Goal: Task Accomplishment & Management: Complete application form

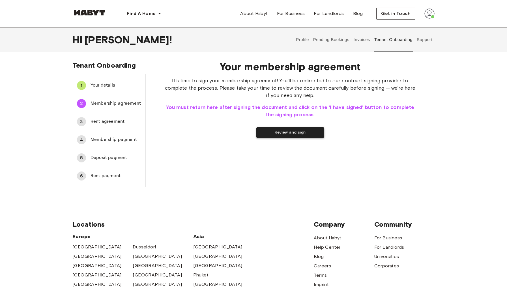
click at [277, 134] on button "Review and sign" at bounding box center [290, 132] width 68 height 10
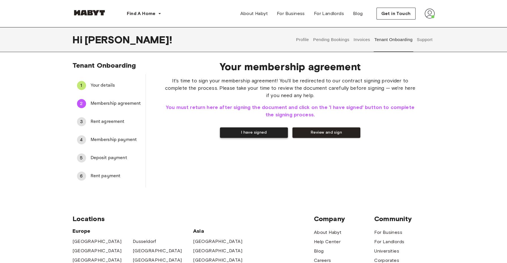
click at [257, 137] on button "I have signed" at bounding box center [254, 132] width 68 height 10
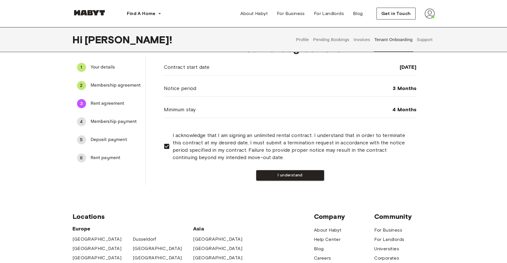
scroll to position [23, 0]
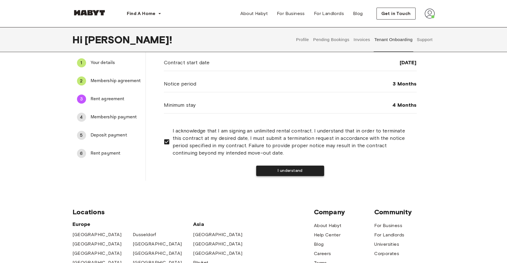
click at [294, 168] on button "I understand" at bounding box center [290, 171] width 68 height 10
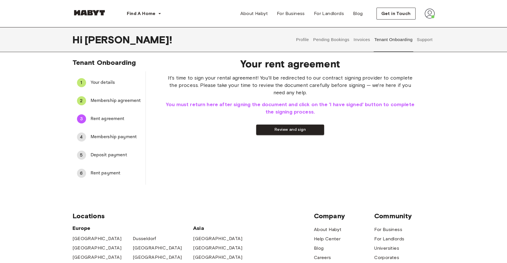
scroll to position [0, 0]
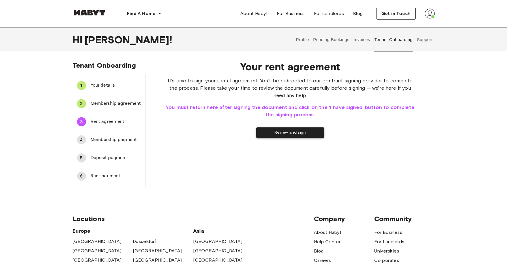
click at [288, 134] on button "Review and sign" at bounding box center [290, 132] width 68 height 10
click at [247, 133] on button "I have signed" at bounding box center [254, 132] width 68 height 10
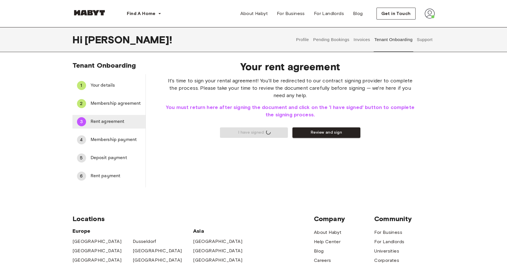
click at [115, 115] on div "3 Rent agreement" at bounding box center [108, 122] width 73 height 14
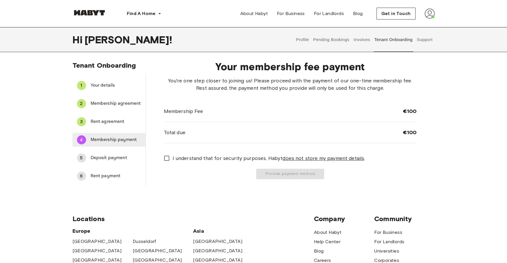
click at [115, 140] on span "Membership payment" at bounding box center [116, 139] width 50 height 7
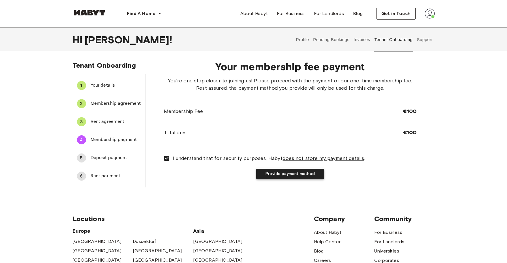
click at [303, 176] on button "Provide payment method" at bounding box center [290, 174] width 68 height 10
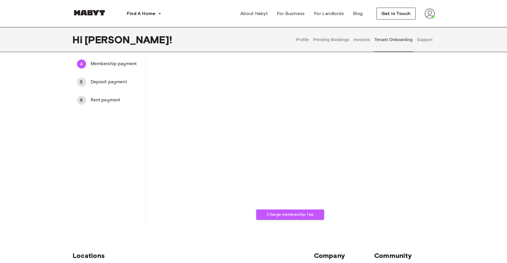
scroll to position [76, 0]
click at [286, 215] on button "Charge membership fee" at bounding box center [290, 214] width 68 height 10
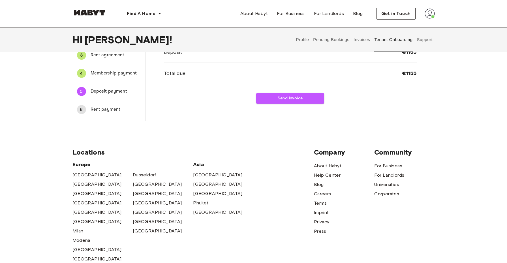
scroll to position [0, 0]
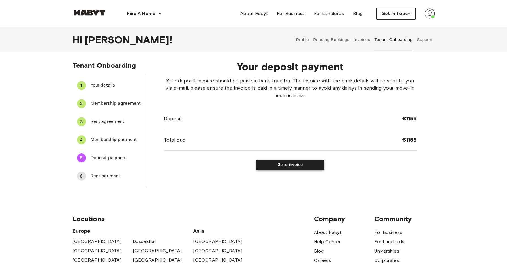
click at [294, 167] on button "Send invoice" at bounding box center [290, 165] width 68 height 10
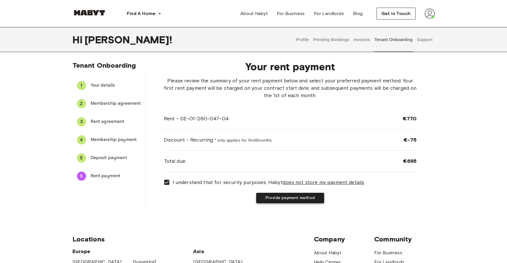
click at [287, 200] on button "Provide payment method" at bounding box center [290, 198] width 68 height 10
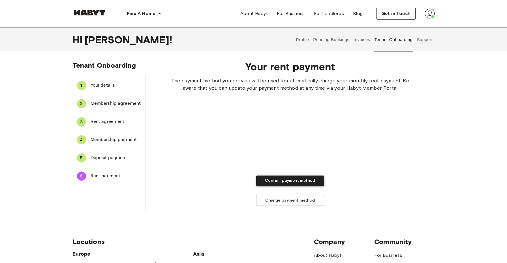
click at [300, 183] on button "Confirm payment method" at bounding box center [290, 180] width 68 height 10
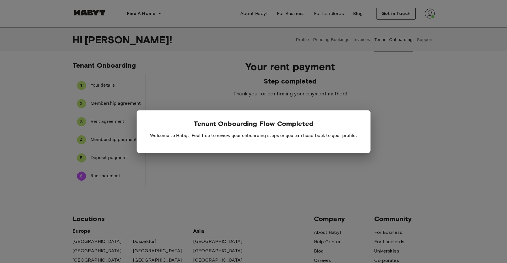
click at [327, 165] on div at bounding box center [253, 131] width 507 height 263
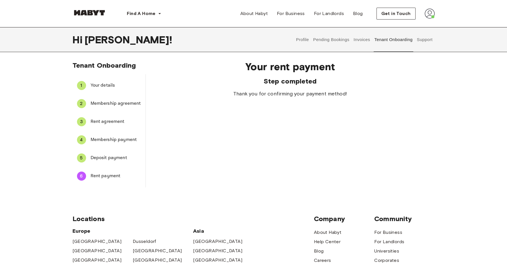
click at [431, 14] on img at bounding box center [430, 13] width 10 height 10
click at [412, 25] on span "Profile" at bounding box center [412, 26] width 14 height 7
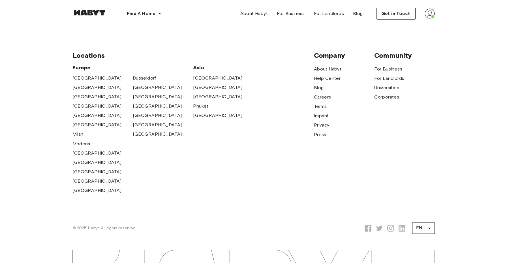
scroll to position [299, 0]
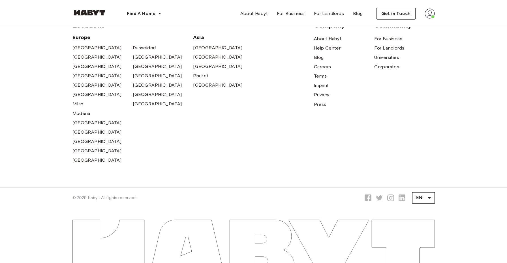
click at [428, 11] on img at bounding box center [430, 13] width 10 height 10
click at [418, 27] on span "Profile" at bounding box center [412, 26] width 14 height 7
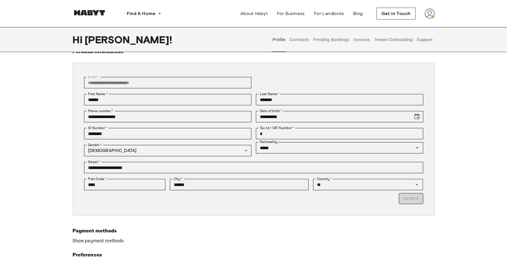
scroll to position [0, 0]
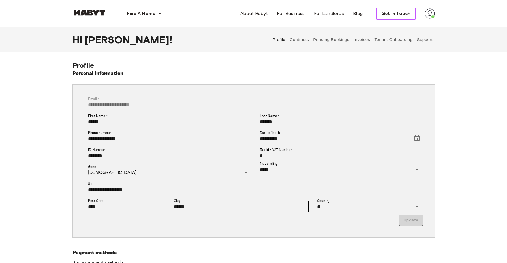
click at [387, 14] on span "Get in Touch" at bounding box center [395, 13] width 29 height 7
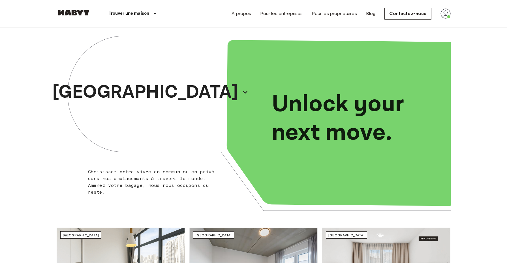
click at [450, 14] on img at bounding box center [445, 13] width 10 height 10
click at [438, 87] on div at bounding box center [253, 131] width 507 height 263
